Goal: Information Seeking & Learning: Check status

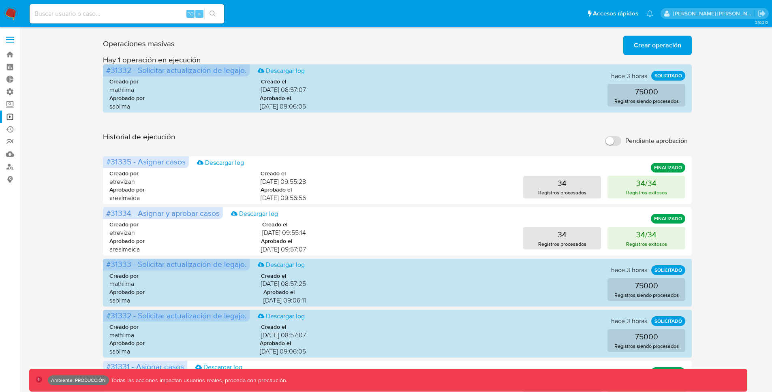
click at [61, 10] on input at bounding box center [127, 14] width 195 height 11
paste input "1775919513"
type input "1775919513"
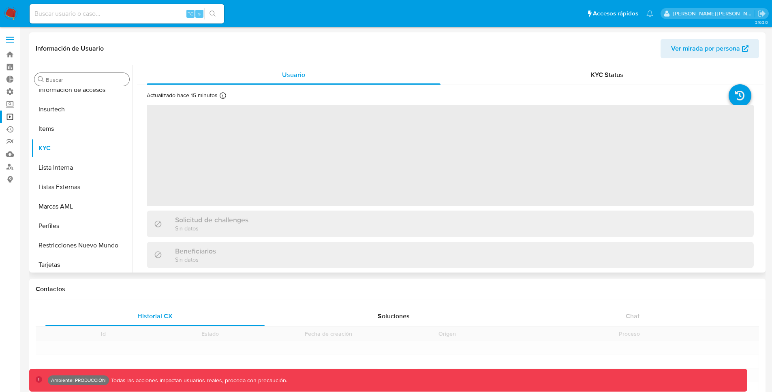
scroll to position [401, 0]
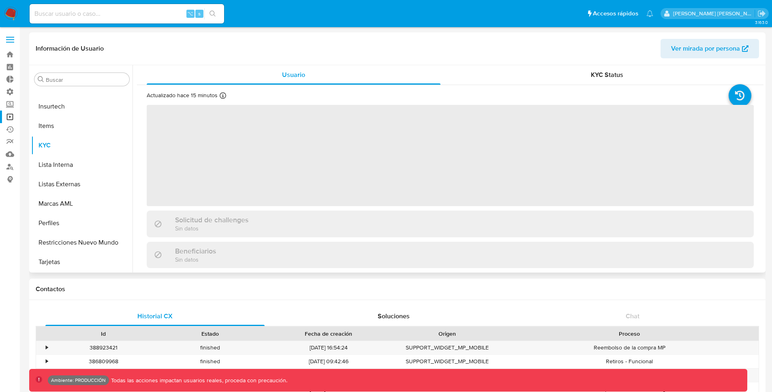
select select "10"
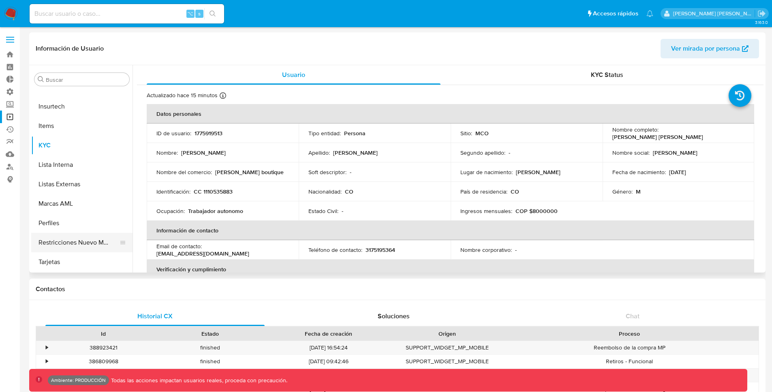
click at [89, 242] on button "Restricciones Nuevo Mundo" at bounding box center [78, 242] width 95 height 19
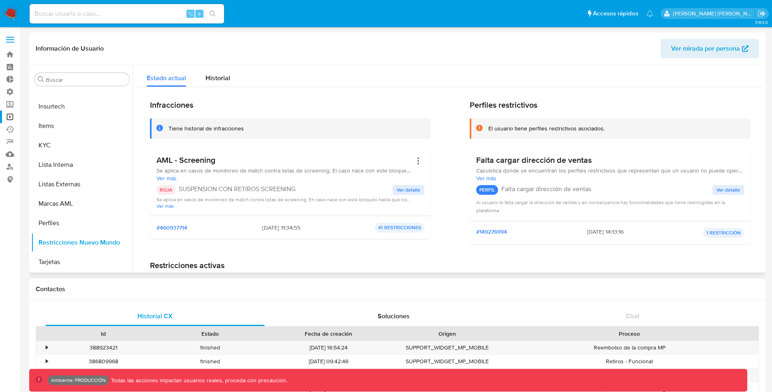
drag, startPoint x: 304, startPoint y: 187, endPoint x: 179, endPoint y: 188, distance: 124.5
click at [179, 188] on p "SUSPENSION CON RETIROS SCREENING" at bounding box center [286, 189] width 214 height 8
drag, startPoint x: 315, startPoint y: 229, endPoint x: 260, endPoint y: 231, distance: 55.2
click at [260, 231] on div "#460937714 [DATE] 11:34:55 41 RESTRICCIONES" at bounding box center [290, 228] width 268 height 10
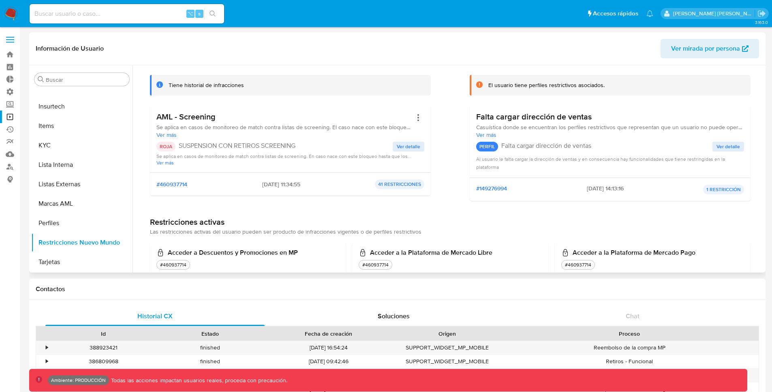
scroll to position [0, 0]
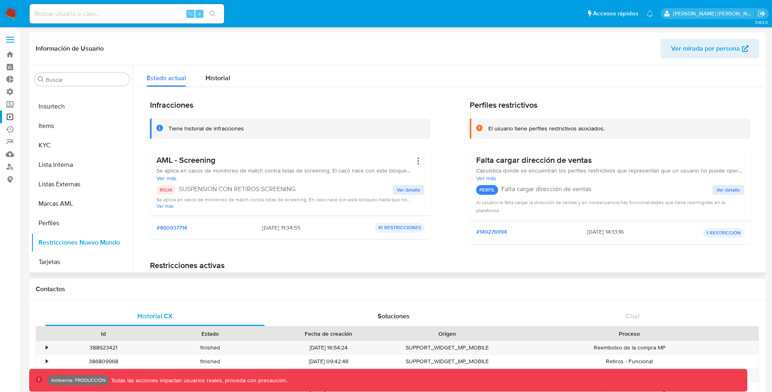
click at [316, 231] on div "#460937714 [DATE] 11:34:55 41 RESTRICCIONES" at bounding box center [290, 228] width 268 height 10
drag, startPoint x: 315, startPoint y: 226, endPoint x: 235, endPoint y: 226, distance: 80.7
click at [235, 226] on div "#460937714 [DATE] 11:34:55 41 RESTRICCIONES" at bounding box center [290, 228] width 268 height 10
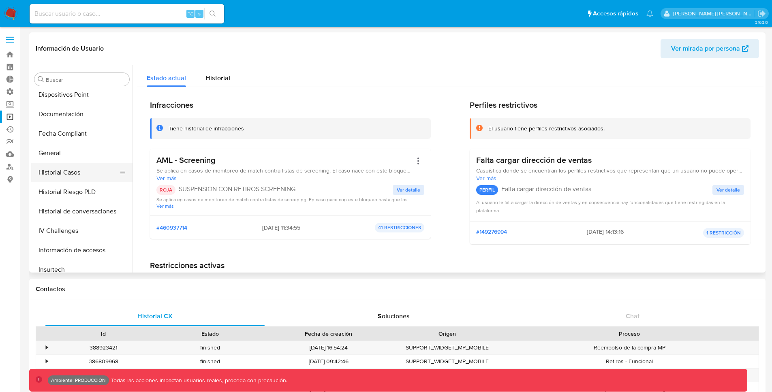
scroll to position [238, 0]
click at [66, 172] on button "Historial Casos" at bounding box center [78, 172] width 95 height 19
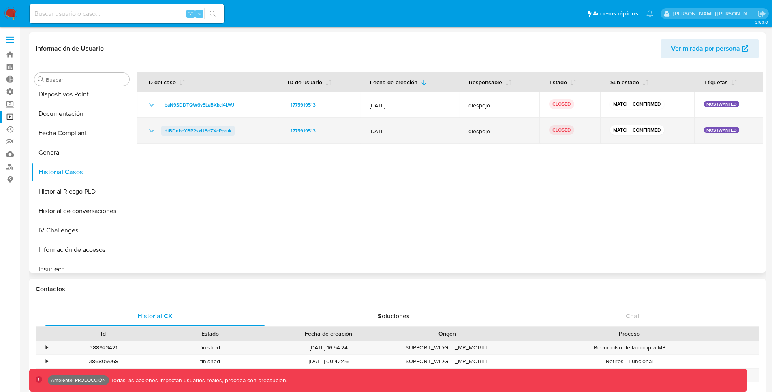
click at [220, 132] on span "dtBDnboYBP2sxU8dZXcPpruk" at bounding box center [198, 131] width 67 height 10
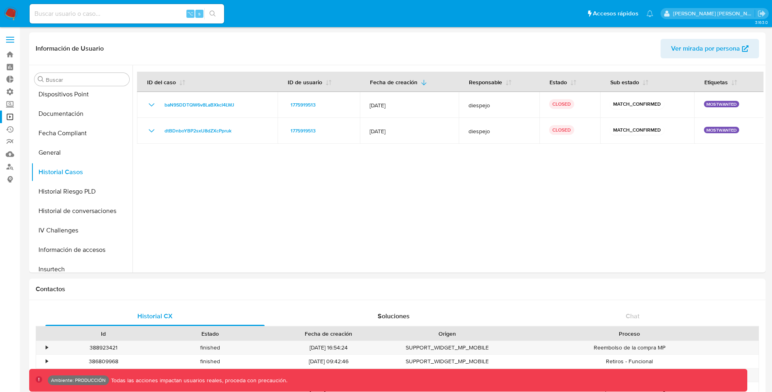
click at [15, 38] on label at bounding box center [10, 39] width 20 height 17
click at [0, 0] on input "checkbox" at bounding box center [0, 0] width 0 height 0
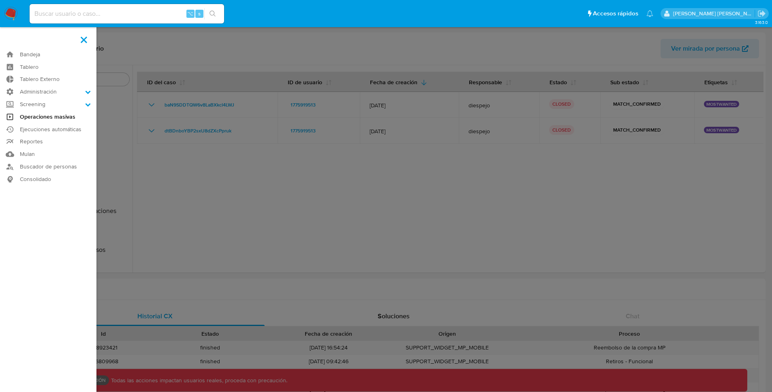
click at [64, 116] on link "Operaciones masivas" at bounding box center [48, 117] width 96 height 13
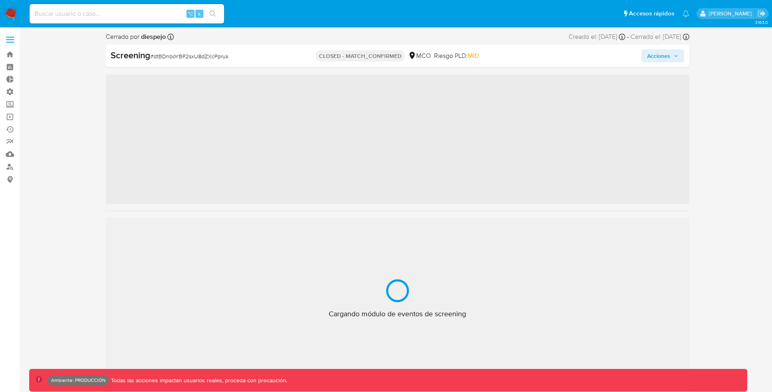
scroll to position [401, 0]
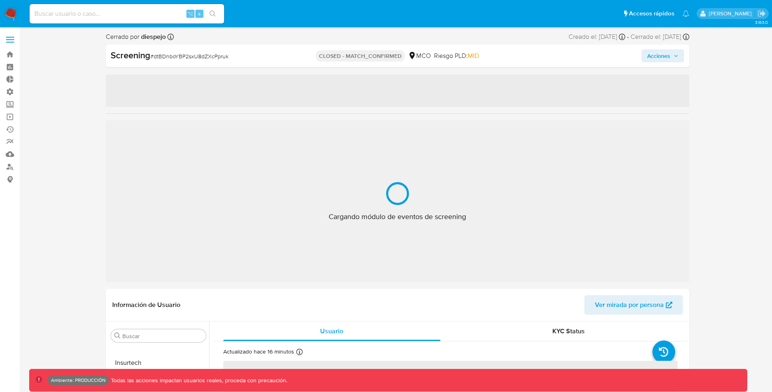
select select "10"
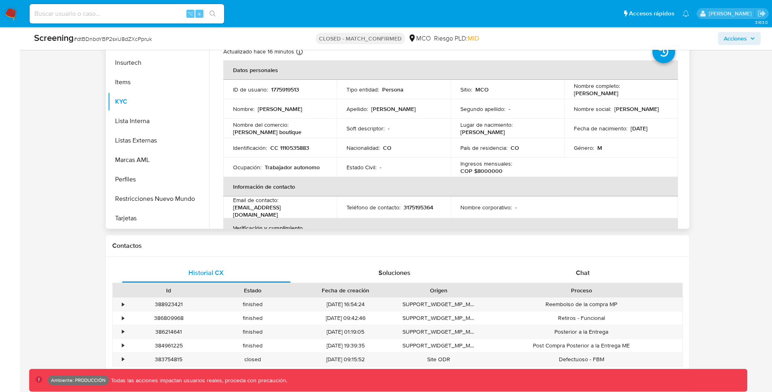
scroll to position [388, 0]
click at [131, 202] on button "Restricciones Nuevo Mundo" at bounding box center [155, 199] width 95 height 19
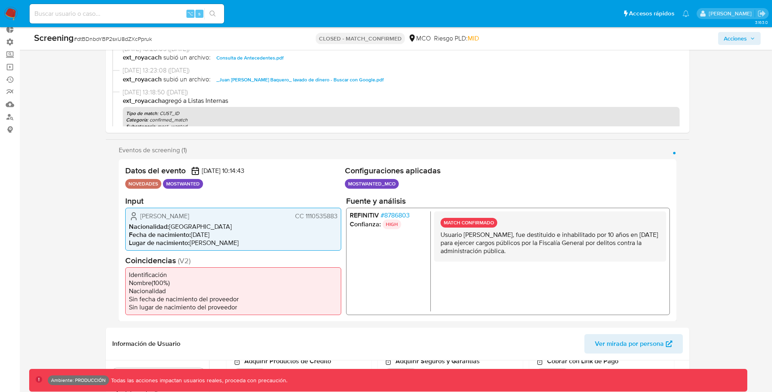
scroll to position [0, 0]
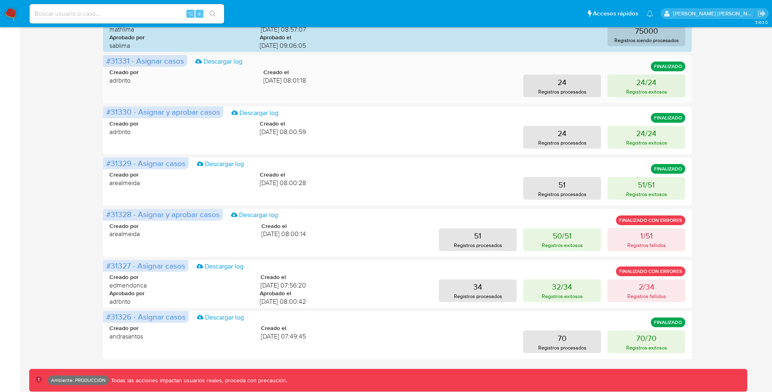
scroll to position [333, 0]
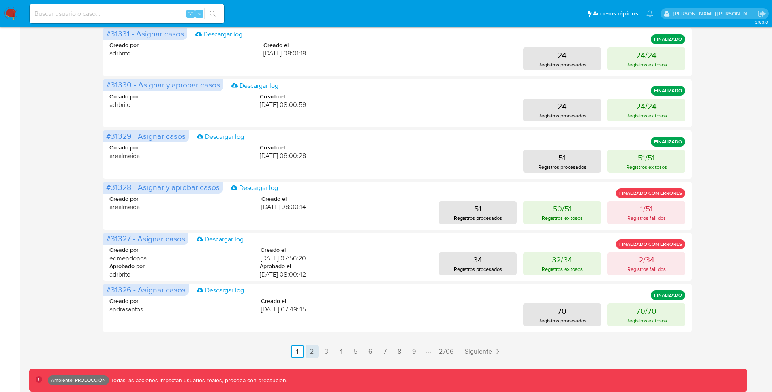
click at [313, 352] on link "2" at bounding box center [312, 351] width 13 height 13
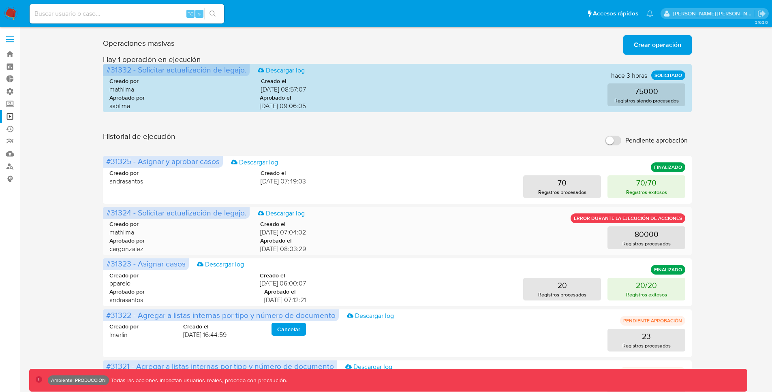
scroll to position [0, 0]
